Goal: Check status: Check status

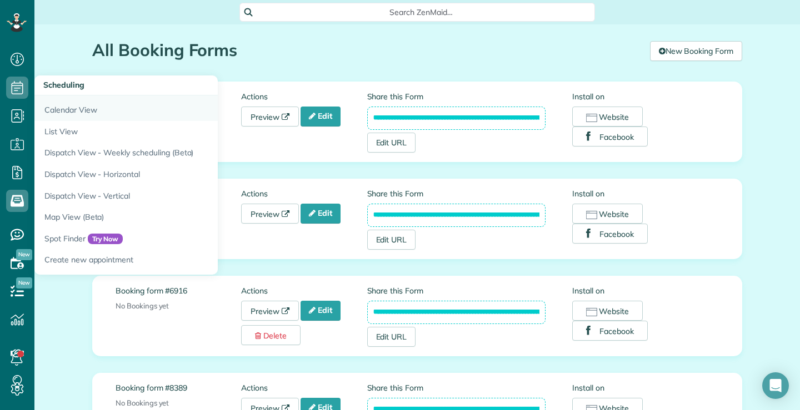
scroll to position [5, 5]
click at [71, 109] on link "Calendar View" at bounding box center [173, 109] width 278 height 26
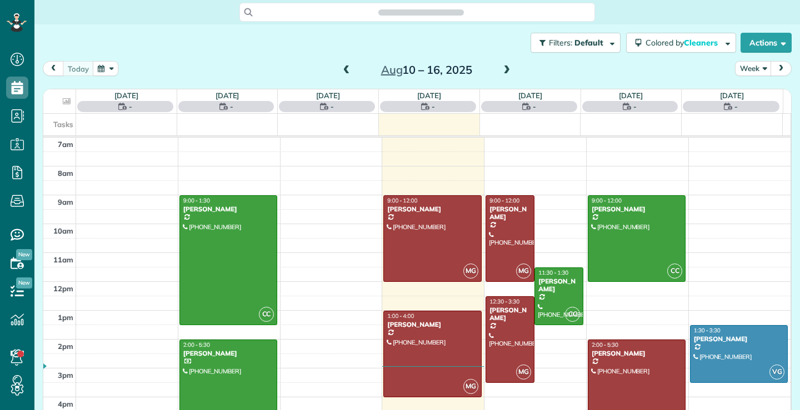
scroll to position [5, 5]
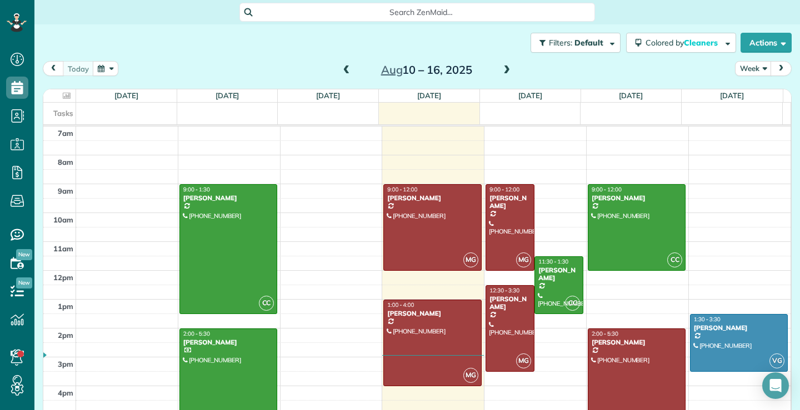
click at [504, 68] on span at bounding box center [506, 71] width 12 height 10
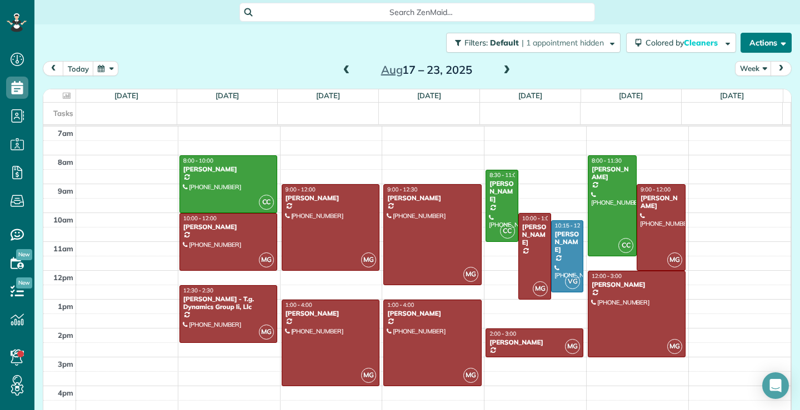
click at [774, 48] on button "Actions" at bounding box center [765, 43] width 51 height 20
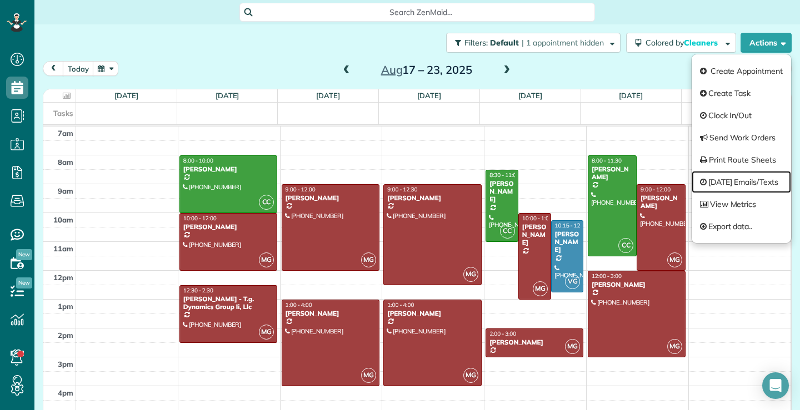
drag, startPoint x: 733, startPoint y: 180, endPoint x: 734, endPoint y: 186, distance: 5.6
click at [734, 180] on link "[DATE] Emails/Texts" at bounding box center [740, 182] width 99 height 22
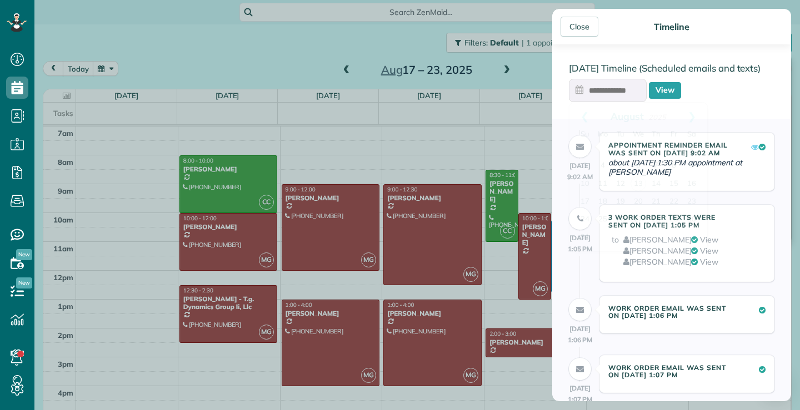
click at [616, 89] on input "text" at bounding box center [608, 90] width 78 height 23
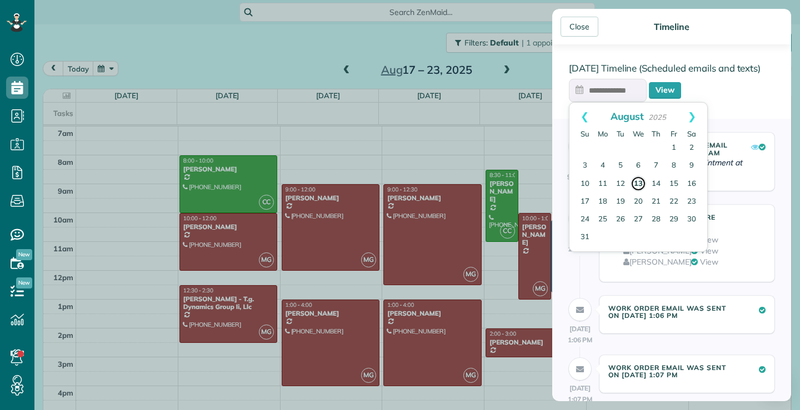
click at [634, 184] on link "13" at bounding box center [638, 184] width 16 height 16
type input "**********"
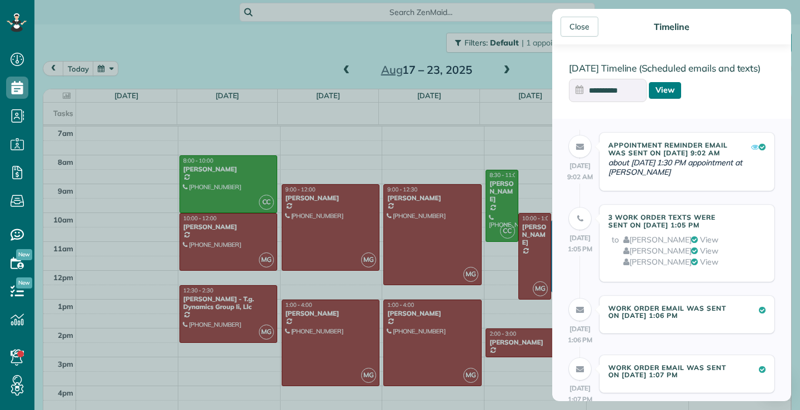
click at [662, 91] on link "View" at bounding box center [665, 90] width 32 height 17
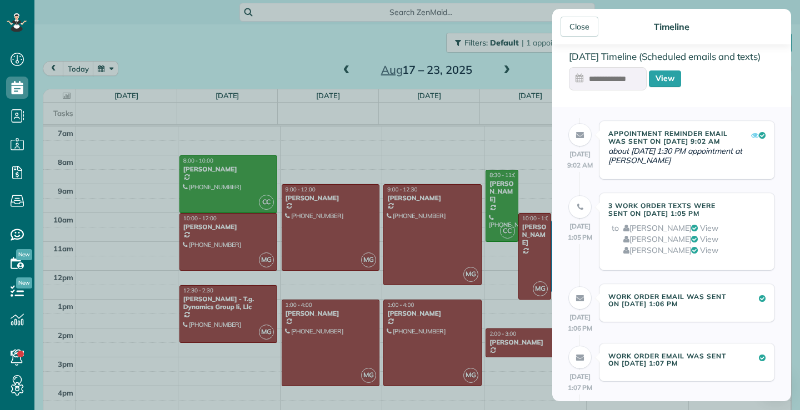
scroll to position [0, 0]
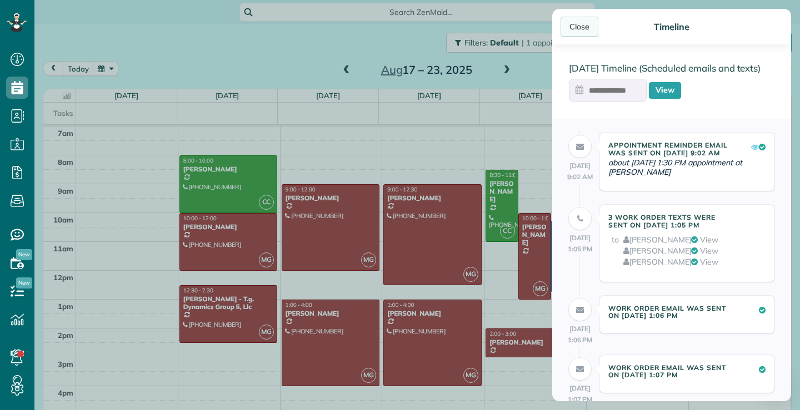
click at [581, 30] on div "Close" at bounding box center [579, 27] width 38 height 20
